Goal: Book appointment/travel/reservation

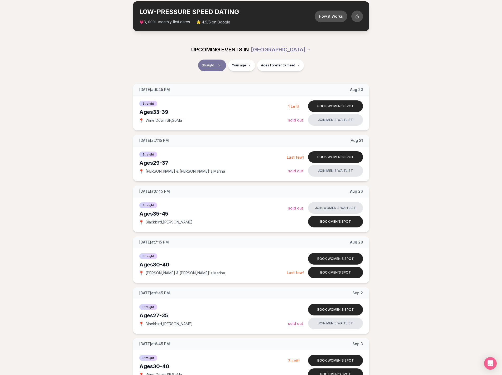
scroll to position [53, 0]
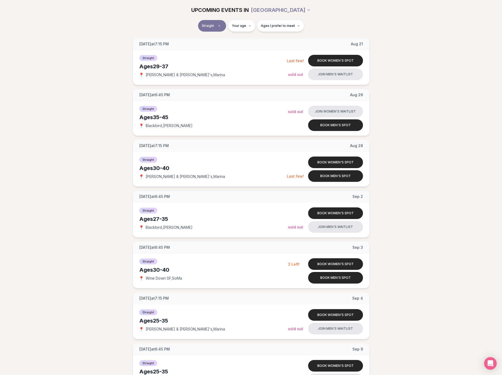
scroll to position [132, 0]
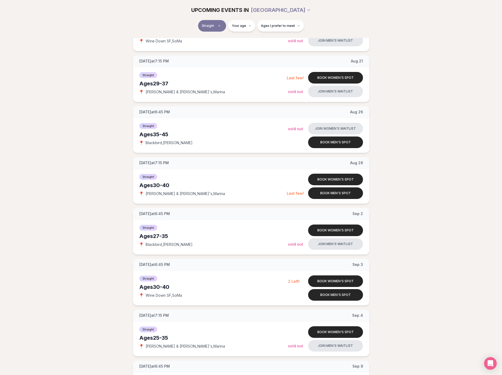
scroll to position [105, 0]
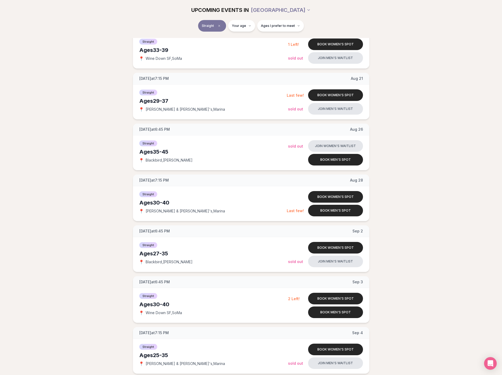
scroll to position [79, 0]
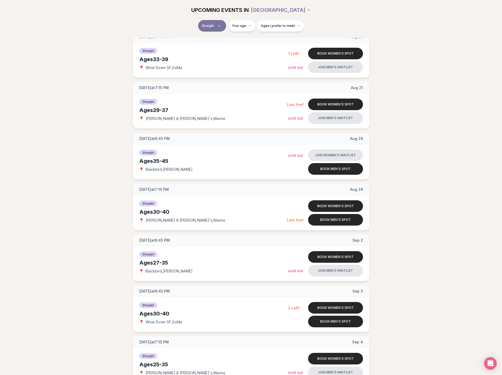
scroll to position [53, 0]
